Goal: Information Seeking & Learning: Learn about a topic

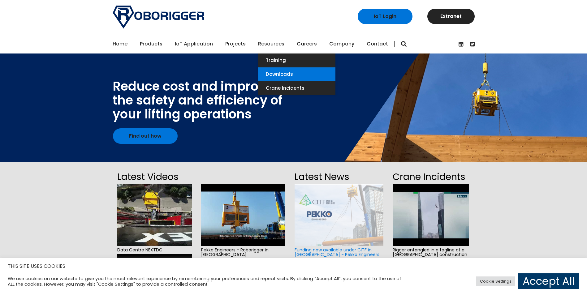
click at [272, 75] on link "Downloads" at bounding box center [296, 74] width 77 height 14
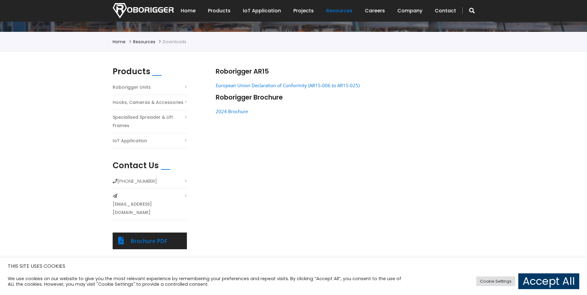
scroll to position [155, 0]
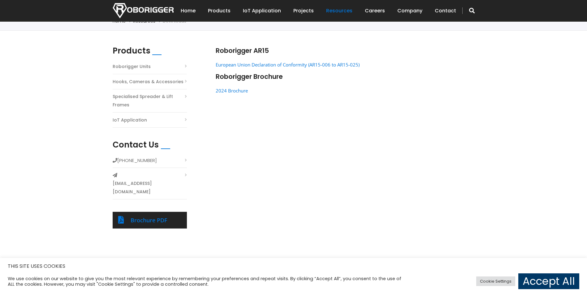
click at [135, 81] on link "Hooks, Cameras & Accessories" at bounding box center [148, 82] width 71 height 8
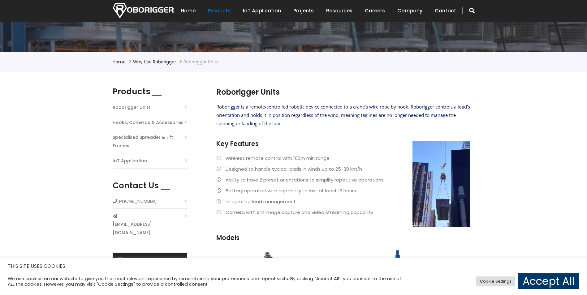
scroll to position [155, 0]
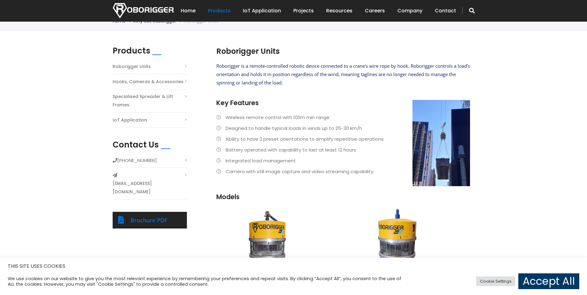
click at [229, 128] on li "Designed to handle typical loads in winds up to 25-30 km/h" at bounding box center [343, 128] width 254 height 8
drag, startPoint x: 229, startPoint y: 128, endPoint x: 235, endPoint y: 169, distance: 41.0
click at [234, 168] on li "Camera with still image capture and video streaming capability" at bounding box center [343, 171] width 254 height 8
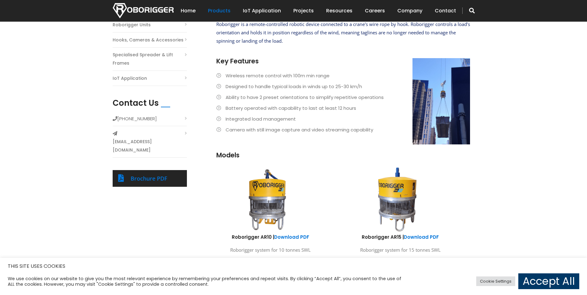
scroll to position [186, 0]
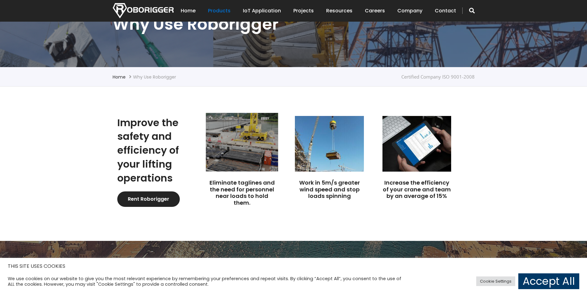
scroll to position [93, 0]
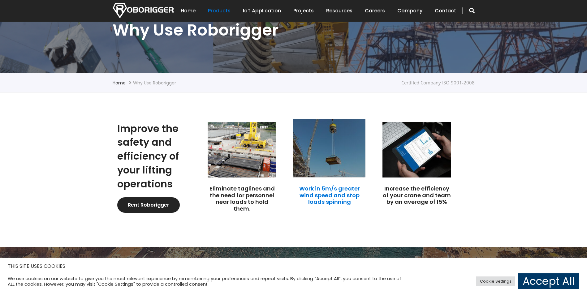
click at [325, 197] on link "Work in 5m/s greater wind speed and stop loads spinning" at bounding box center [329, 195] width 61 height 21
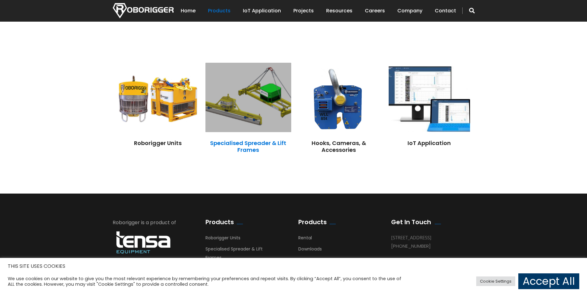
scroll to position [526, 0]
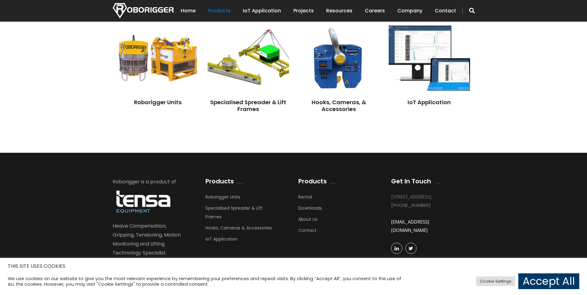
click at [159, 107] on div "Roborigger Units" at bounding box center [157, 70] width 81 height 90
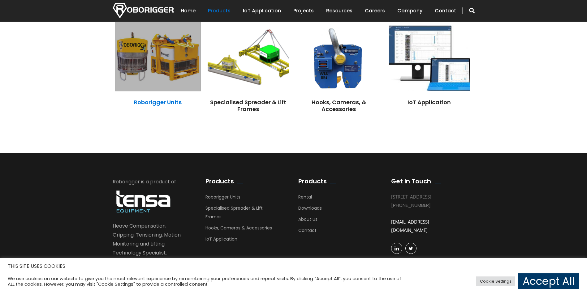
click at [158, 104] on link "Roborigger Units" at bounding box center [158, 102] width 48 height 8
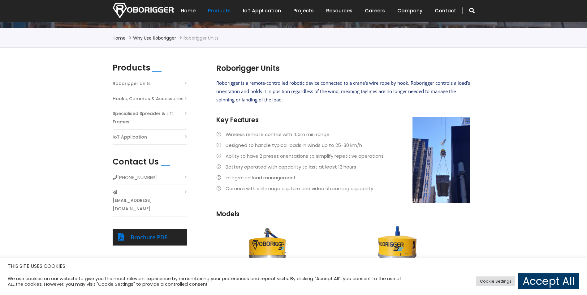
scroll to position [155, 0]
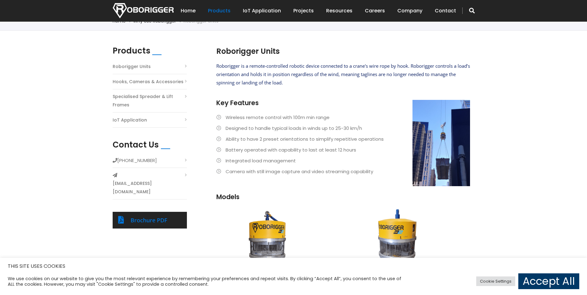
click at [217, 118] on li "Wireless remote control with 100m min range" at bounding box center [343, 117] width 254 height 8
click at [220, 118] on li "Wireless remote control with 100m min range" at bounding box center [343, 117] width 254 height 8
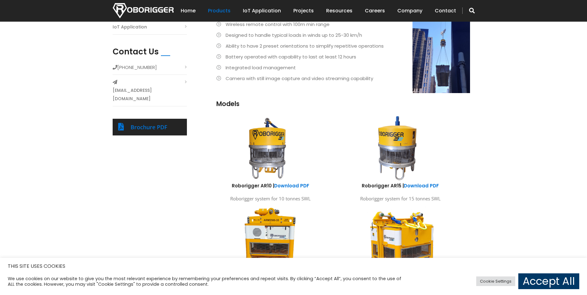
scroll to position [247, 0]
click at [285, 187] on link "Download PDF" at bounding box center [291, 186] width 35 height 6
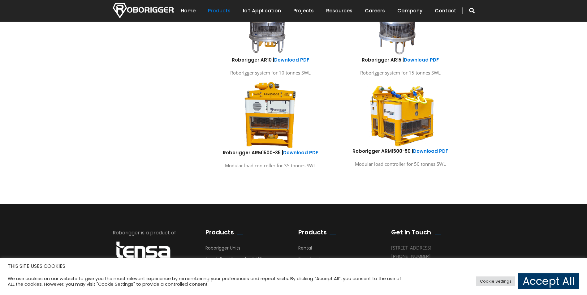
scroll to position [375, 0]
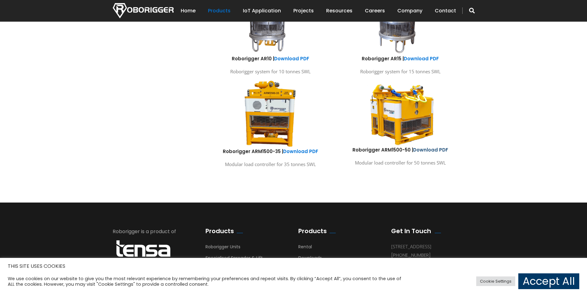
click at [431, 149] on link "Download PDF" at bounding box center [430, 150] width 35 height 6
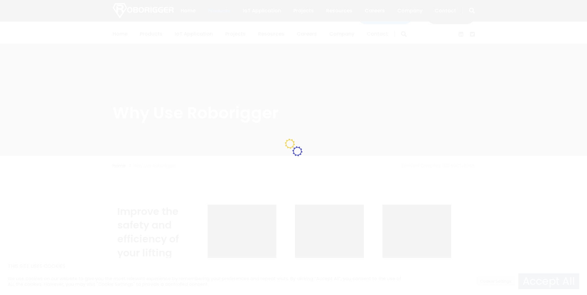
scroll to position [526, 0]
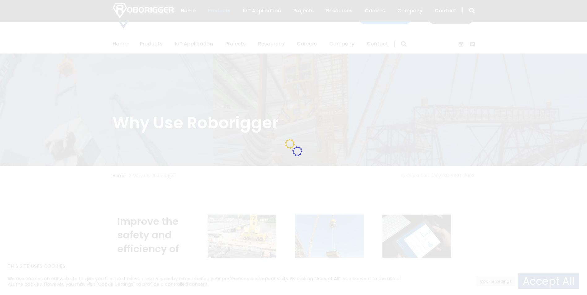
scroll to position [89, 0]
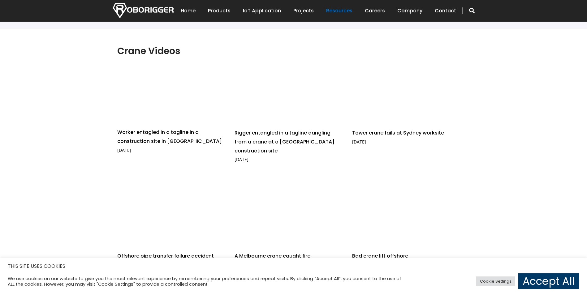
scroll to position [155, 0]
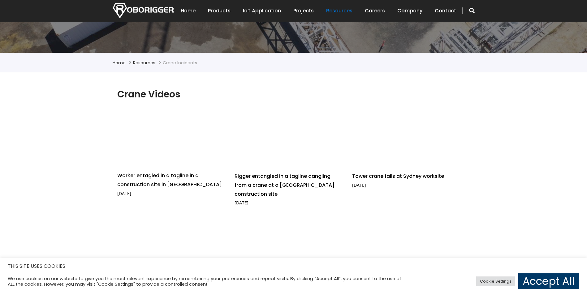
drag, startPoint x: 95, startPoint y: 119, endPoint x: 96, endPoint y: 98, distance: 21.4
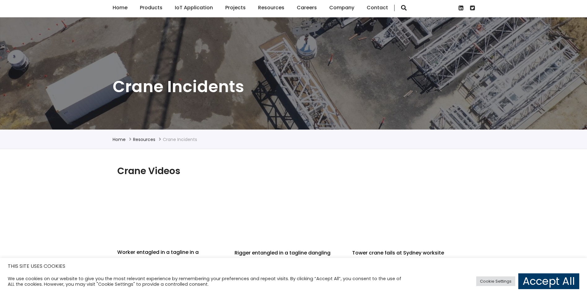
scroll to position [0, 0]
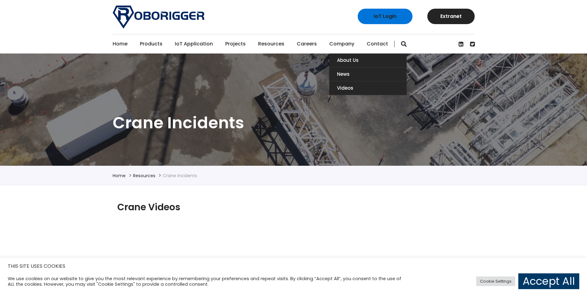
click at [343, 47] on link "Company" at bounding box center [341, 43] width 25 height 19
click at [339, 58] on link "About Us" at bounding box center [367, 61] width 77 height 14
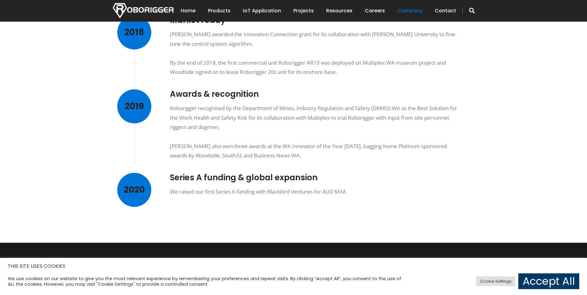
scroll to position [433, 0]
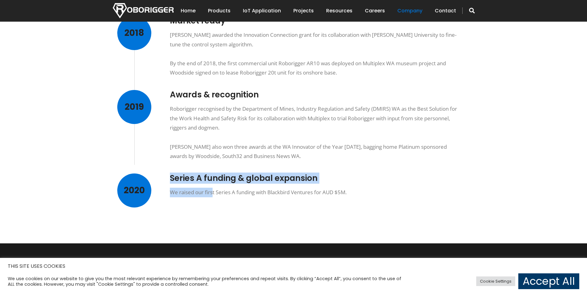
drag, startPoint x: 204, startPoint y: 199, endPoint x: 159, endPoint y: 173, distance: 52.0
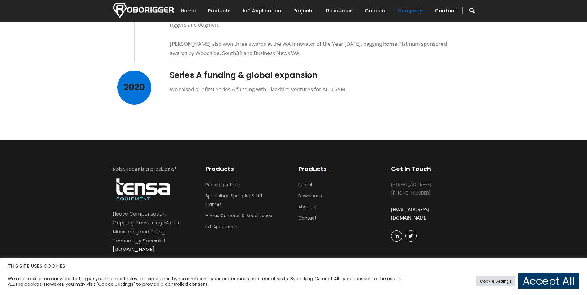
scroll to position [0, 0]
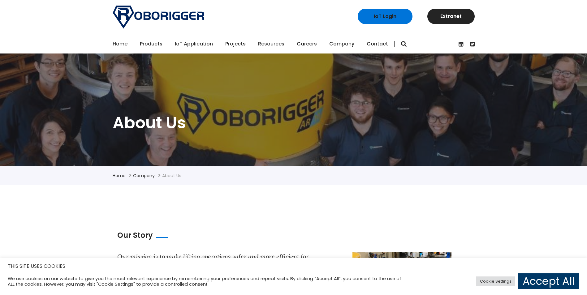
drag, startPoint x: 97, startPoint y: 154, endPoint x: 61, endPoint y: 43, distance: 117.2
click at [190, 45] on link "IoT Application" at bounding box center [194, 43] width 38 height 19
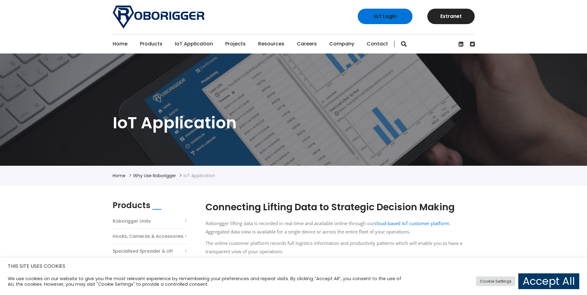
click at [236, 44] on link "Projects" at bounding box center [235, 43] width 20 height 19
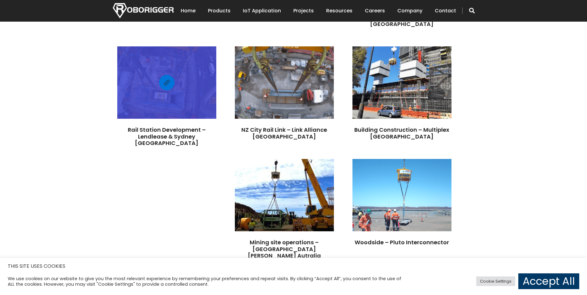
scroll to position [523, 0]
